Goal: Task Accomplishment & Management: Manage account settings

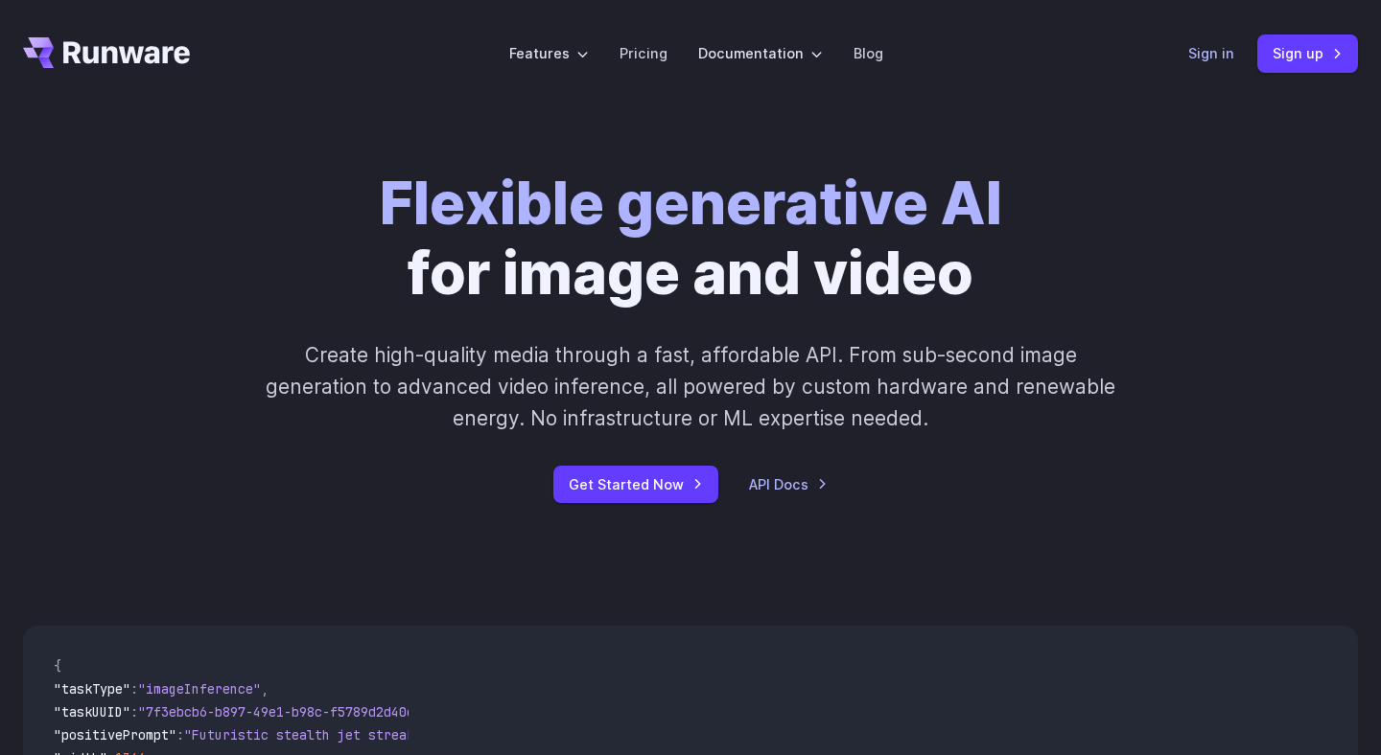
click at [1227, 53] on link "Sign in" at bounding box center [1211, 53] width 46 height 22
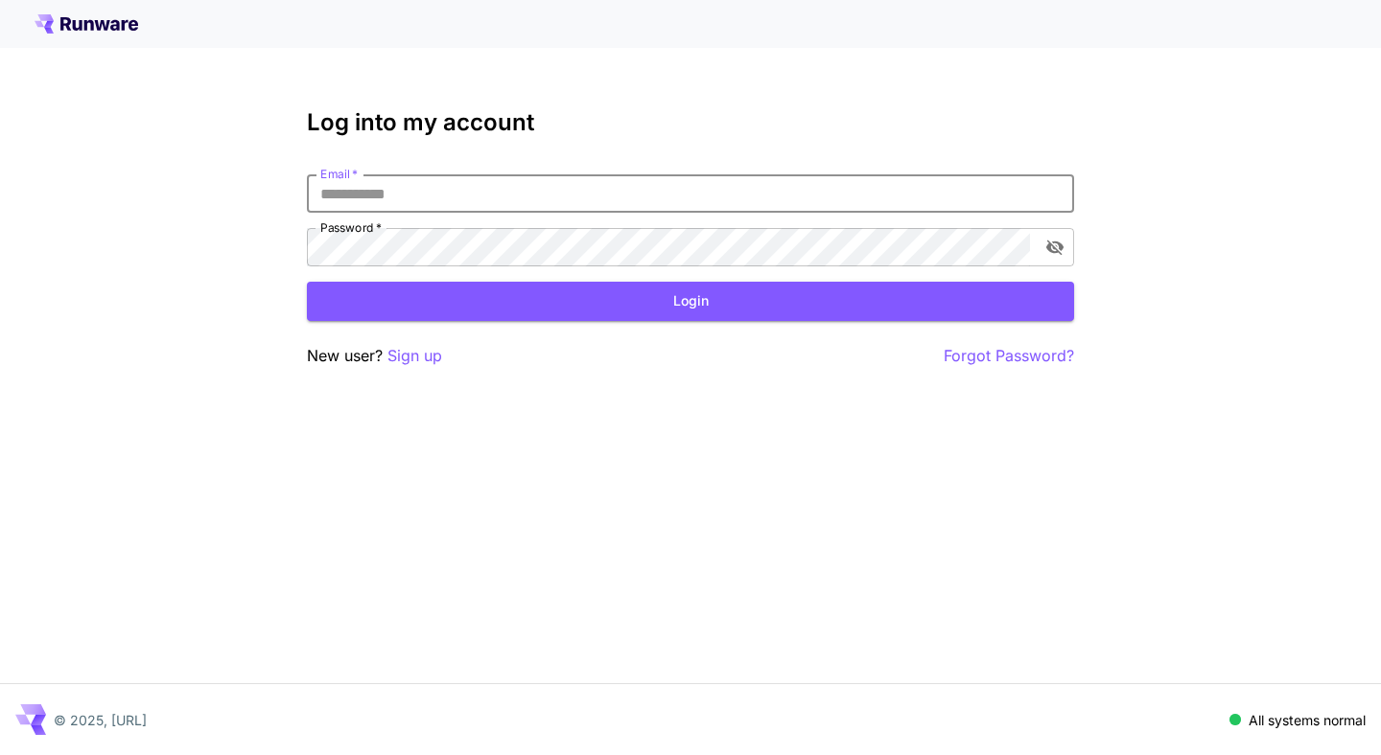
click at [788, 200] on input "Email   *" at bounding box center [690, 193] width 767 height 38
type input "**********"
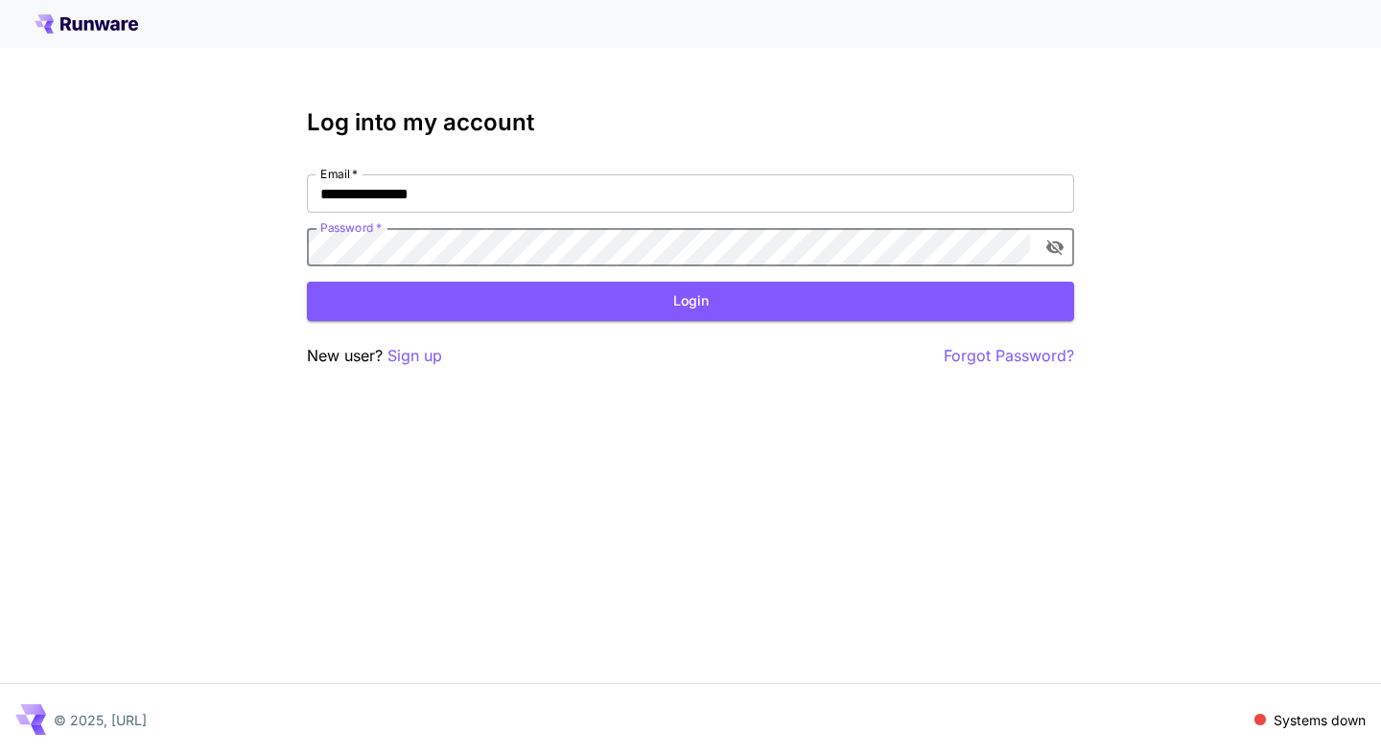
click button "Login" at bounding box center [690, 301] width 767 height 39
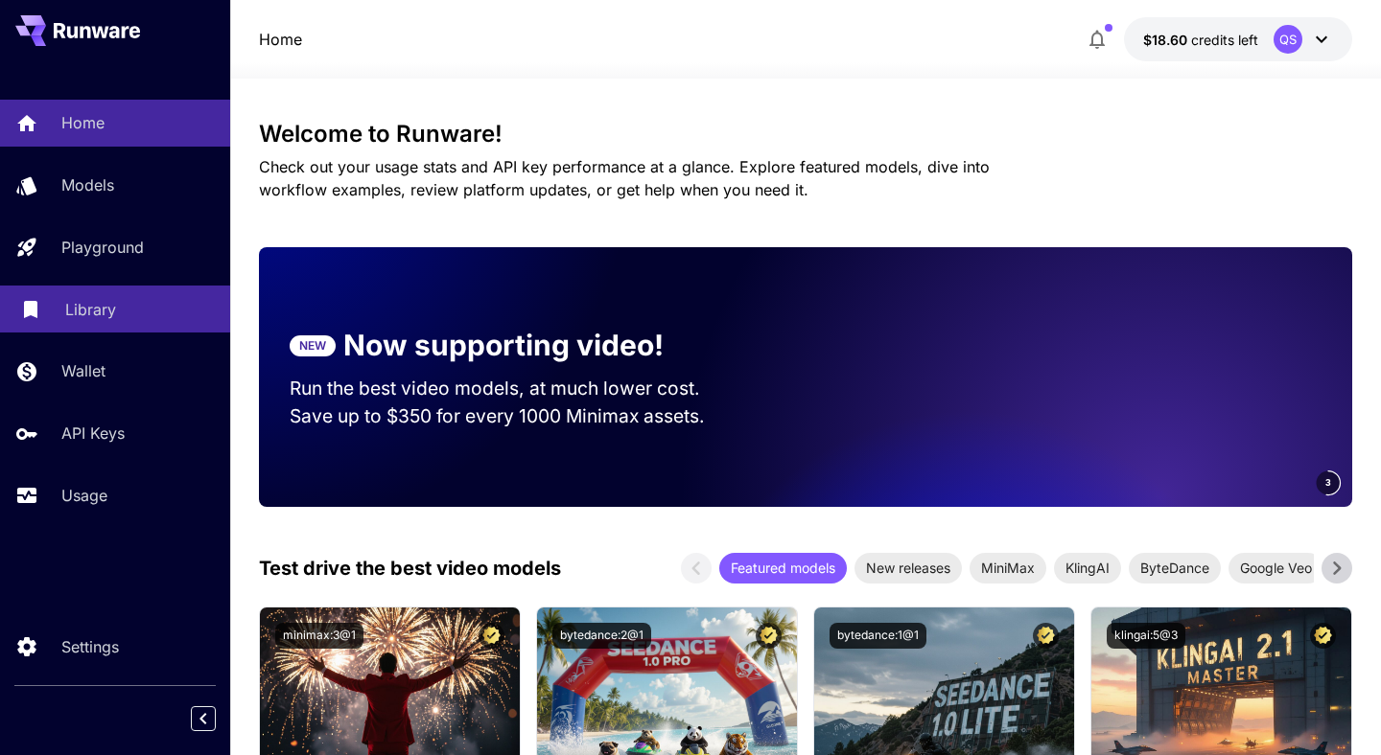
click at [139, 299] on div "Library" at bounding box center [140, 309] width 150 height 23
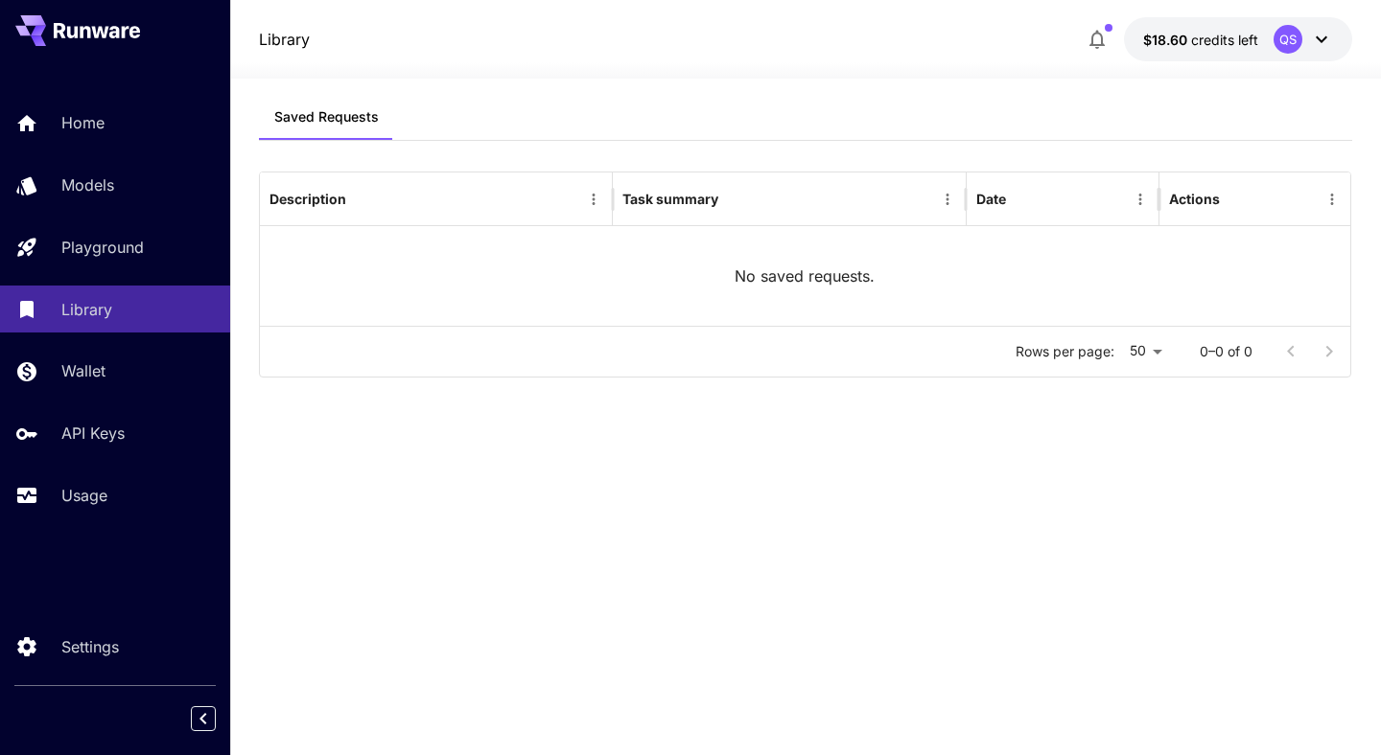
click at [89, 525] on div "Home Models Playground Library Wallet API Keys Usage" at bounding box center [115, 309] width 230 height 496
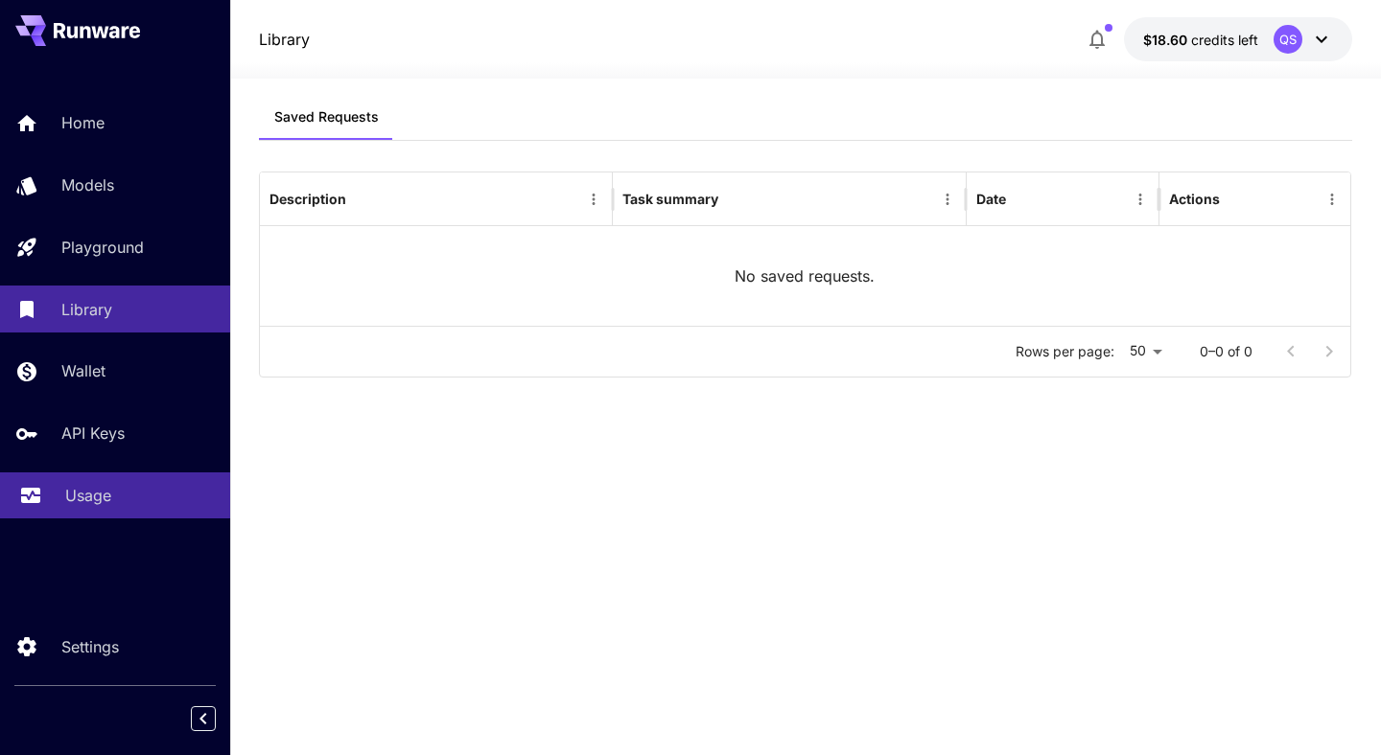
click at [89, 515] on link "Usage" at bounding box center [115, 496] width 230 height 47
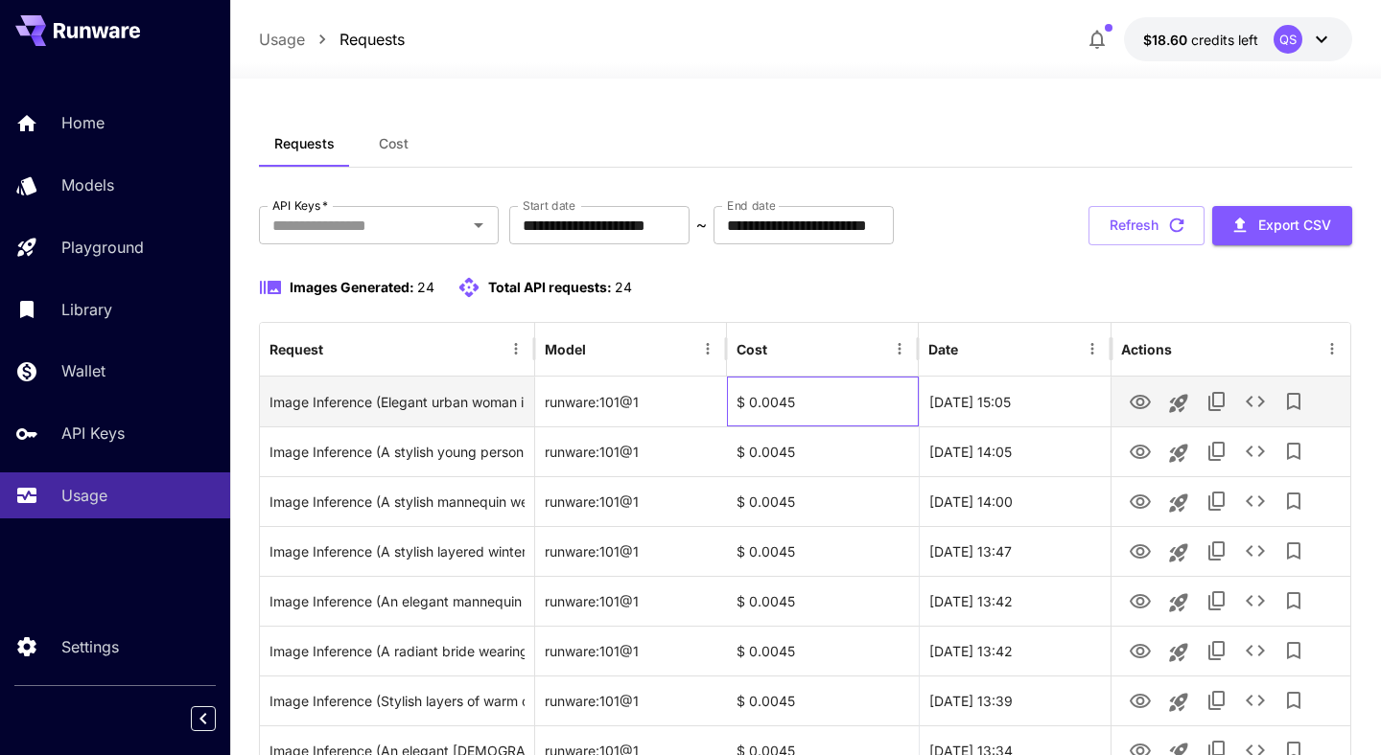
click at [769, 404] on div "$ 0.0045" at bounding box center [823, 402] width 192 height 50
copy div "0.0045"
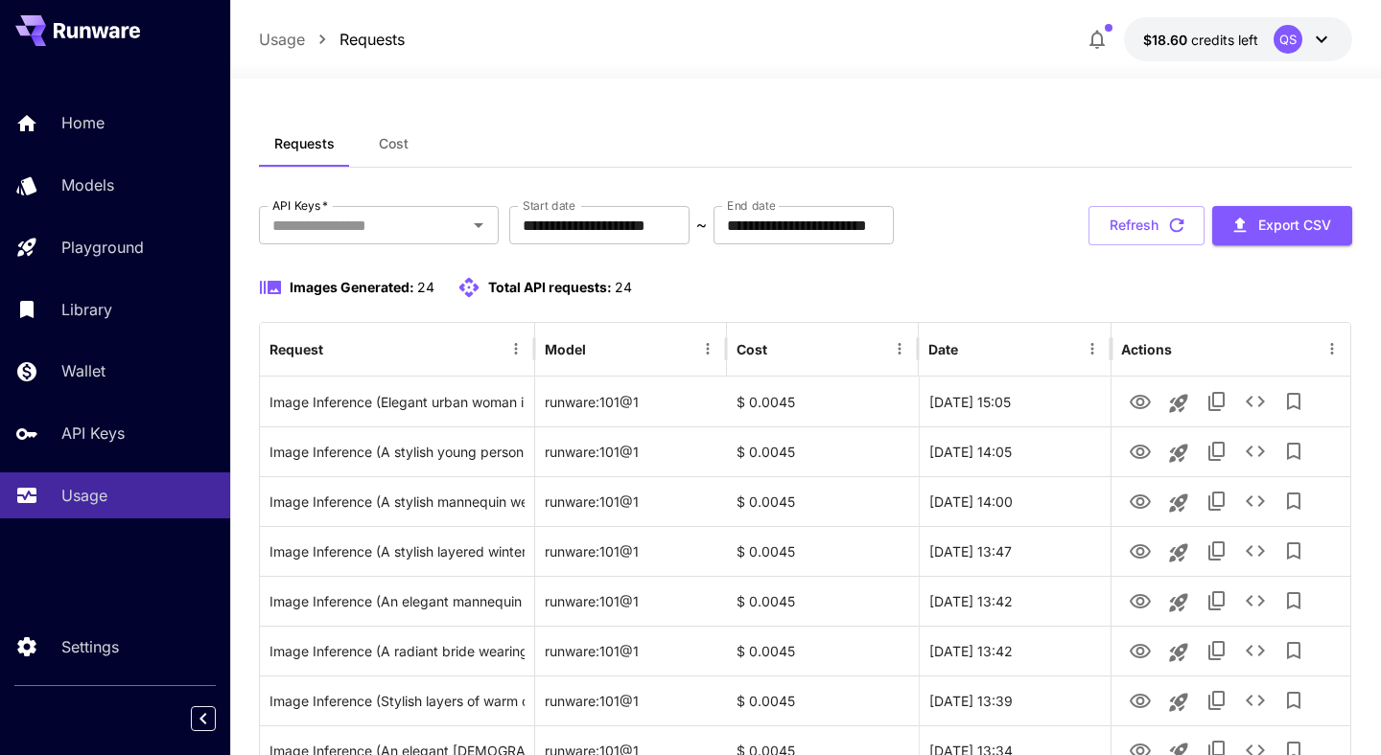
click at [923, 296] on div "Images Generated: 24 Total API requests: 24" at bounding box center [805, 287] width 1093 height 23
